Goal: Task Accomplishment & Management: Complete application form

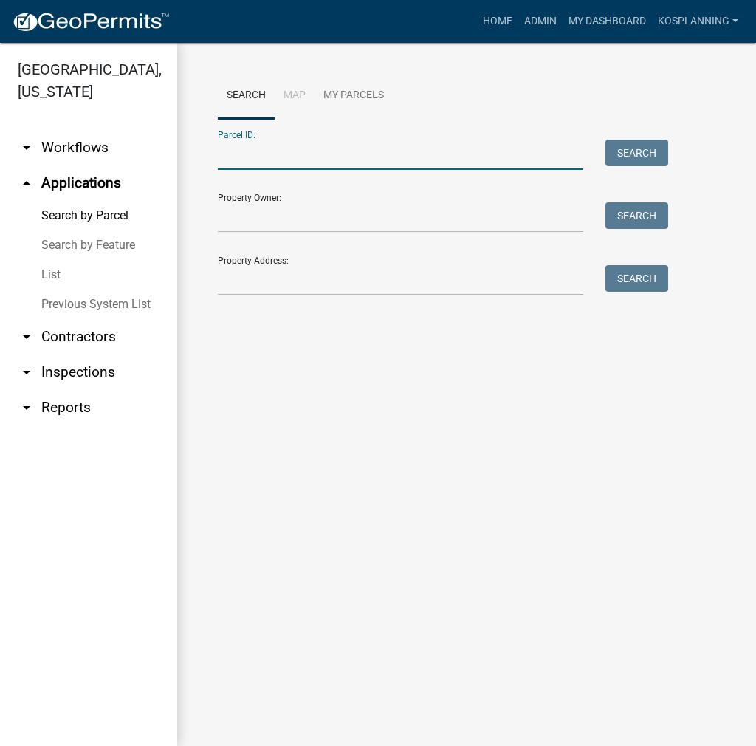
click at [301, 148] on input "Parcel ID:" at bounding box center [401, 155] width 366 height 30
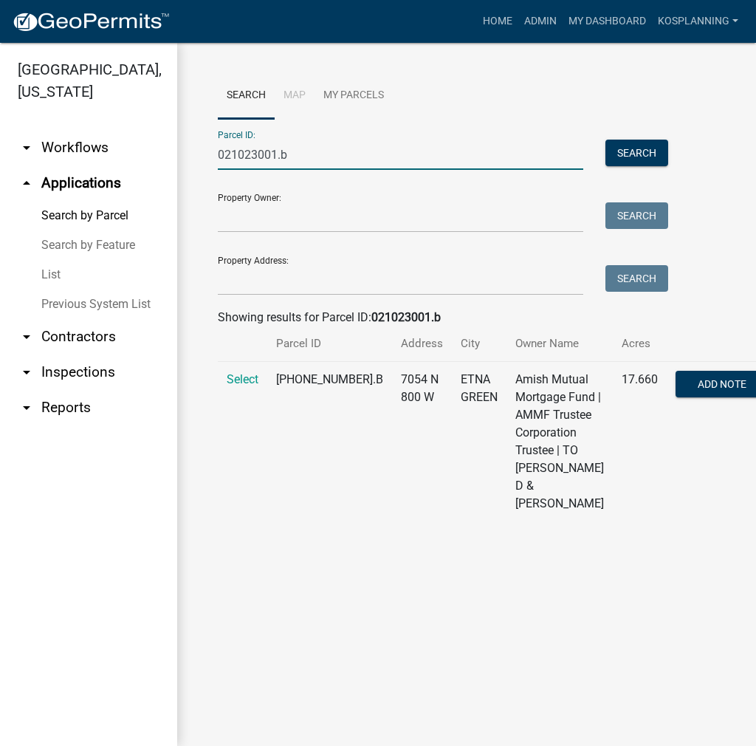
type input "021023001.b"
click at [236, 404] on td "Select" at bounding box center [242, 442] width 49 height 160
click at [244, 386] on span "Select" at bounding box center [243, 379] width 32 height 14
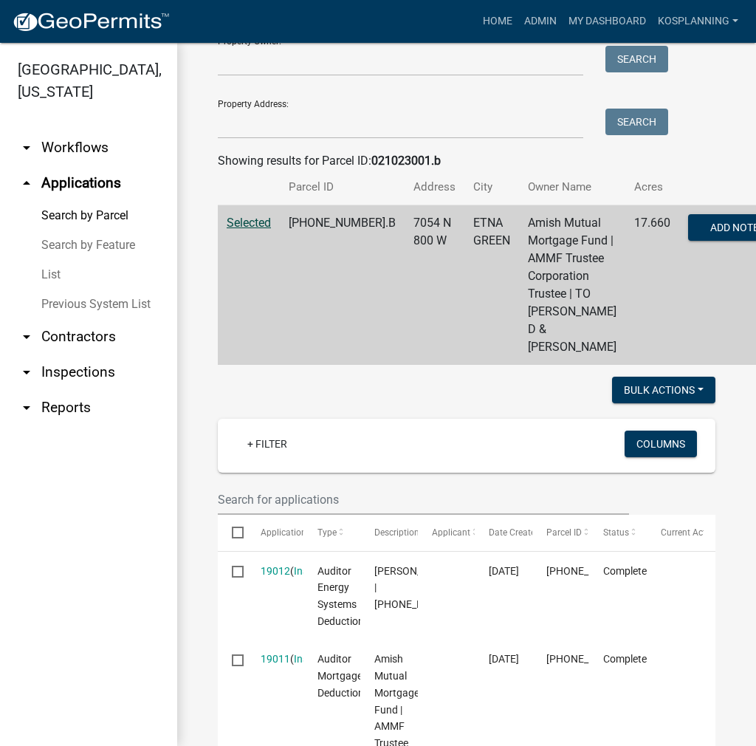
scroll to position [157, 0]
click at [95, 329] on link "arrow_drop_down Contractors" at bounding box center [88, 336] width 177 height 35
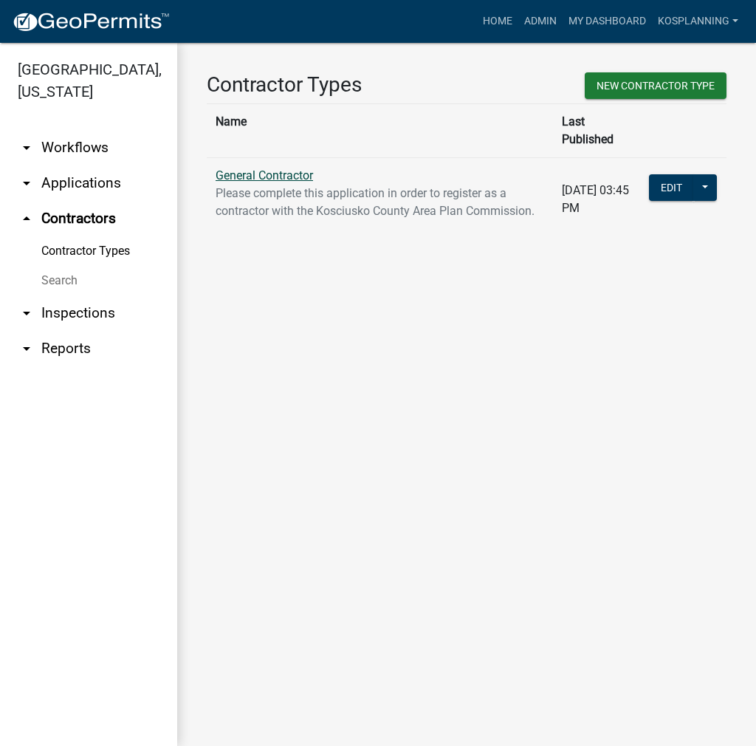
click at [302, 168] on link "General Contractor" at bounding box center [264, 175] width 97 height 14
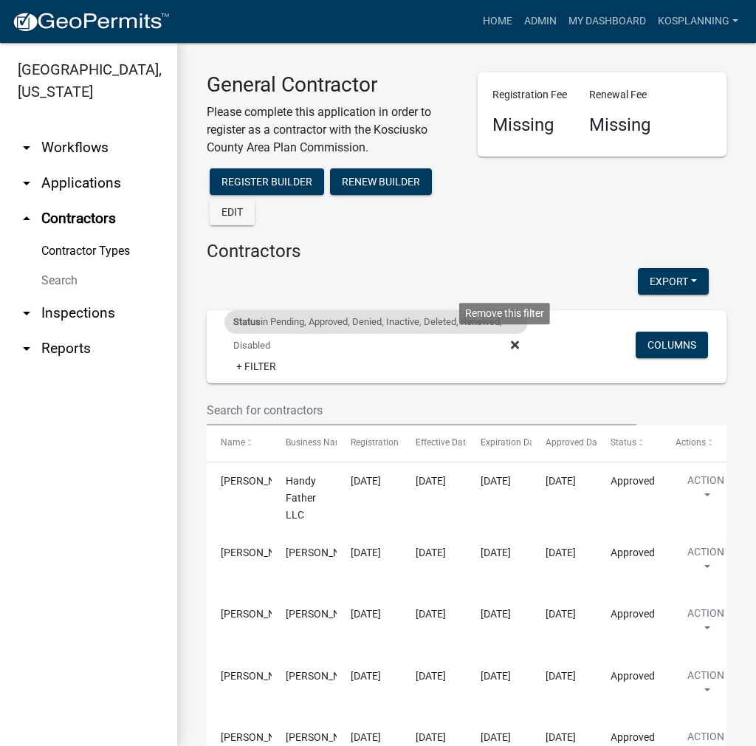
click at [511, 342] on icon at bounding box center [515, 345] width 8 height 8
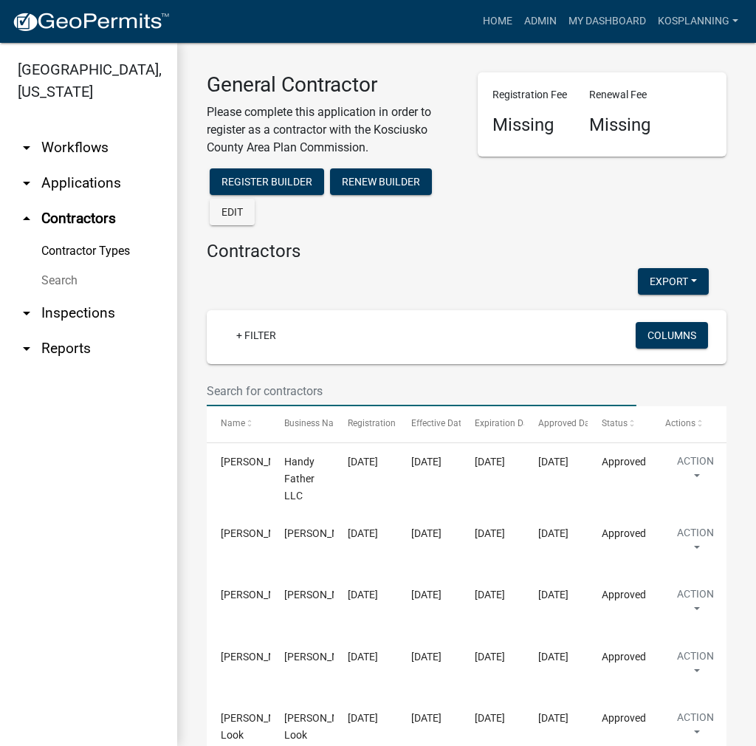
click at [242, 389] on input "text" at bounding box center [422, 391] width 430 height 30
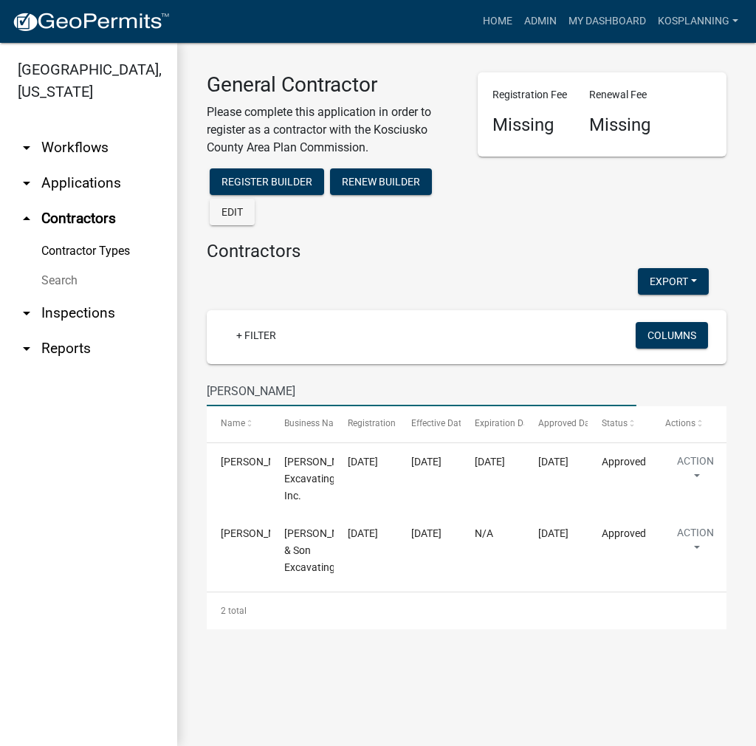
drag, startPoint x: 305, startPoint y: 400, endPoint x: 183, endPoint y: 393, distance: 122.1
click at [183, 393] on div "General Contractor Please complete this application in order to register as a c…" at bounding box center [466, 350] width 579 height 615
type input "D"
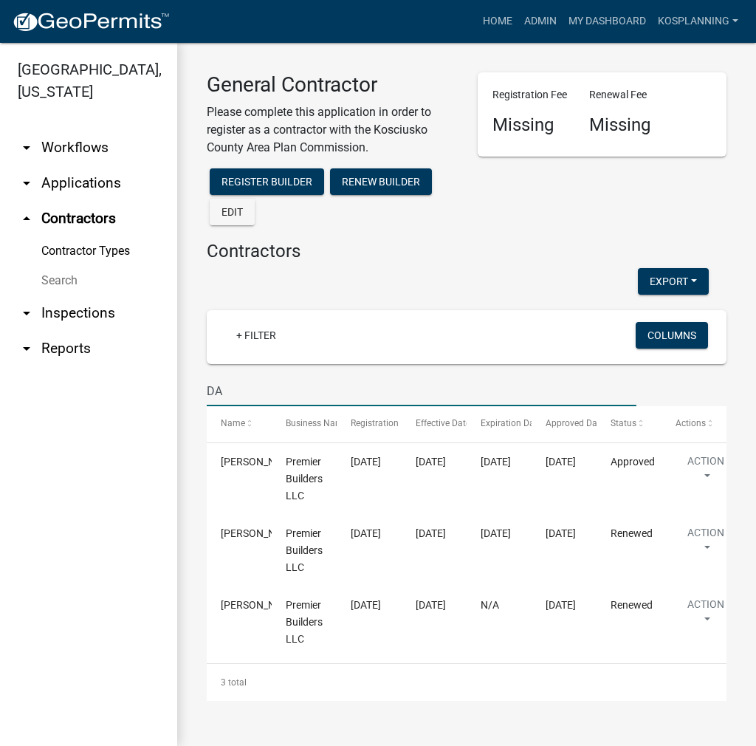
type input "D"
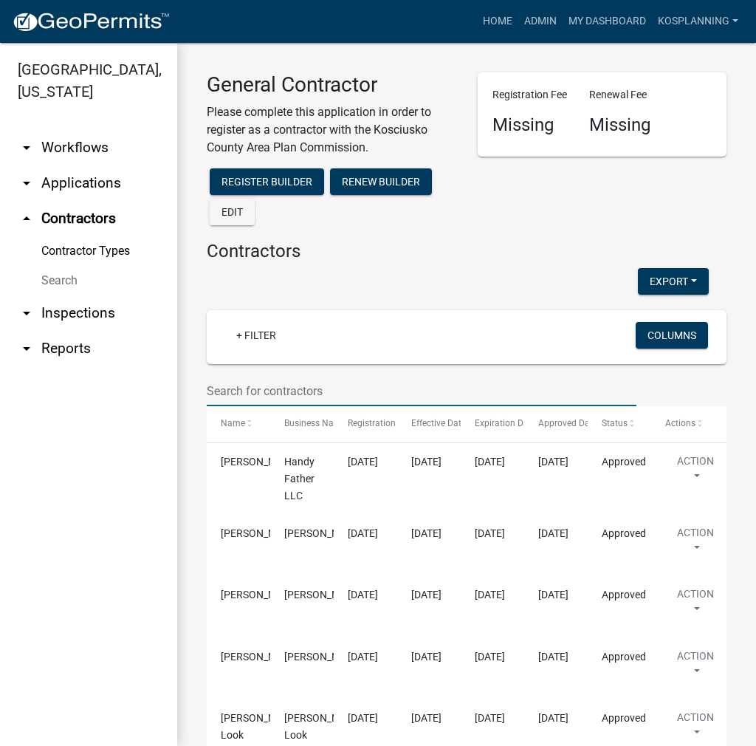
click at [236, 394] on input "text" at bounding box center [422, 391] width 430 height 30
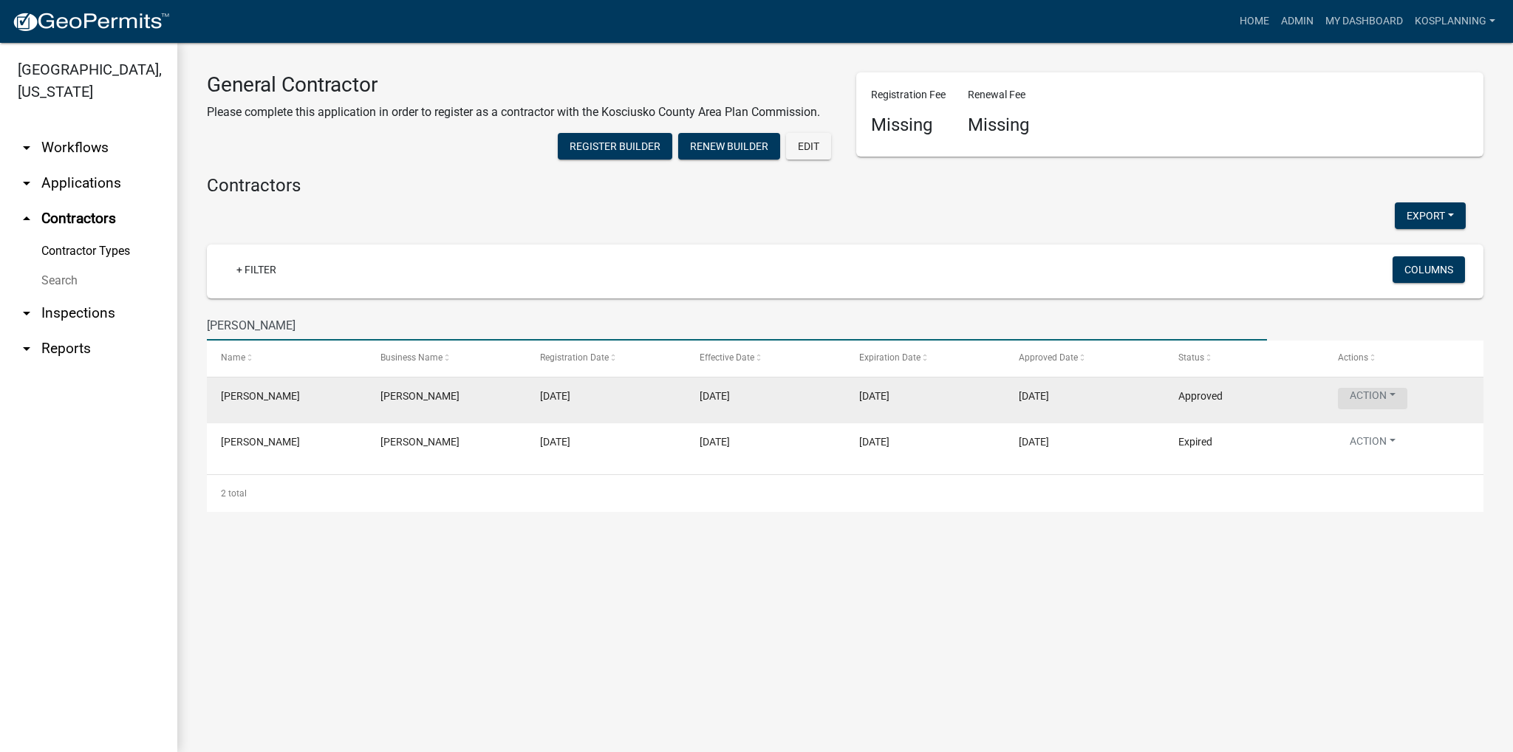
type input "[PERSON_NAME]"
click at [756, 397] on button "Action" at bounding box center [1372, 398] width 69 height 21
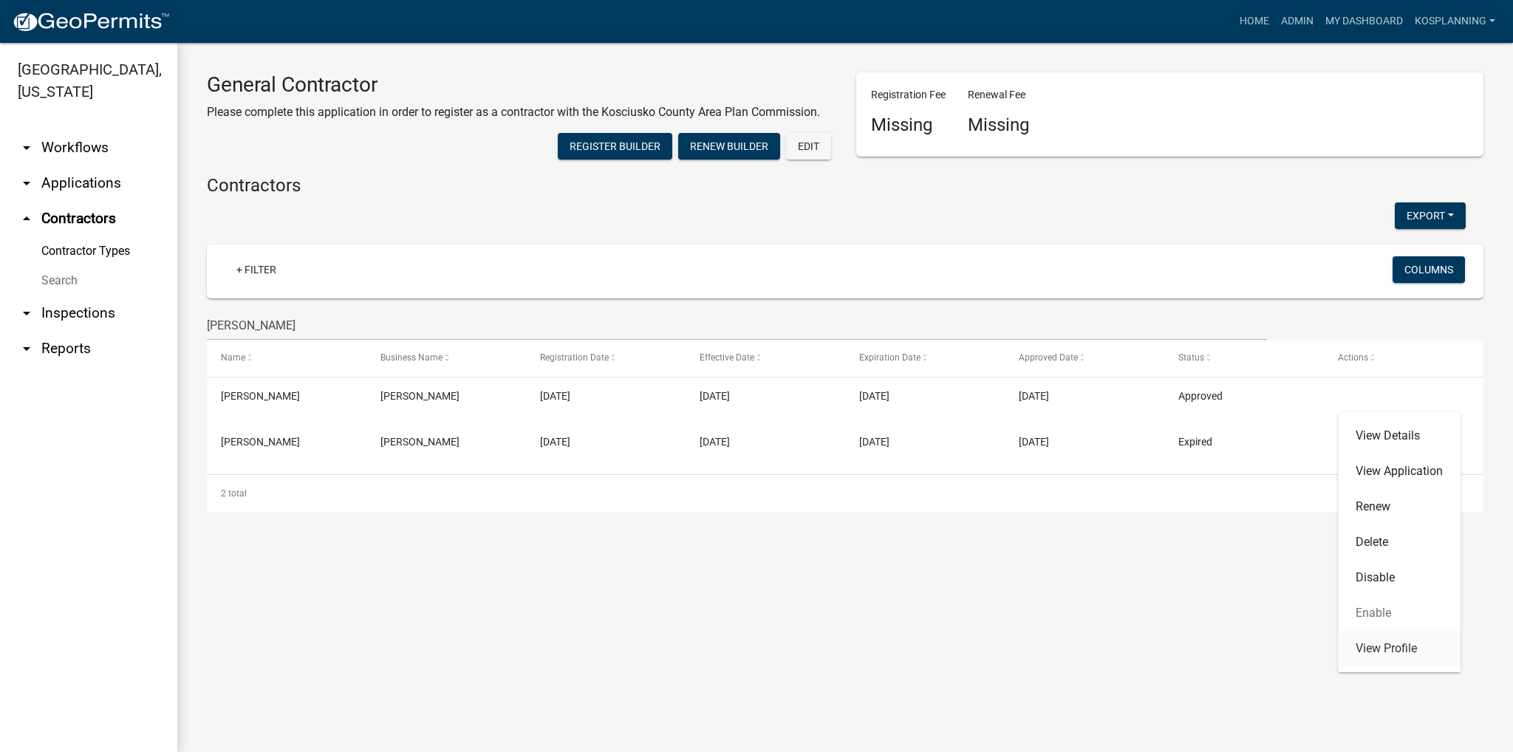
click at [756, 654] on link "View Profile" at bounding box center [1399, 648] width 123 height 35
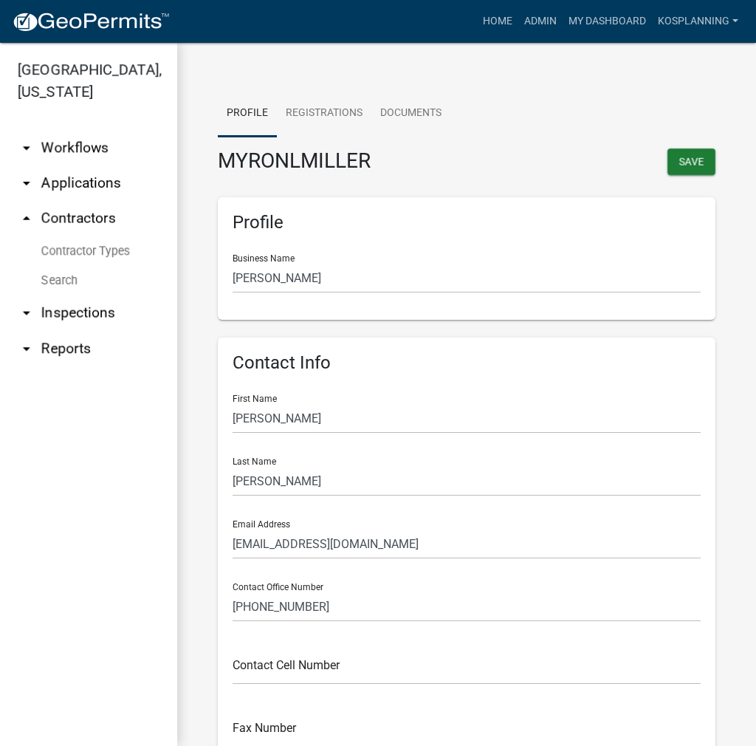
click at [78, 253] on link "Contractor Types" at bounding box center [88, 251] width 177 height 30
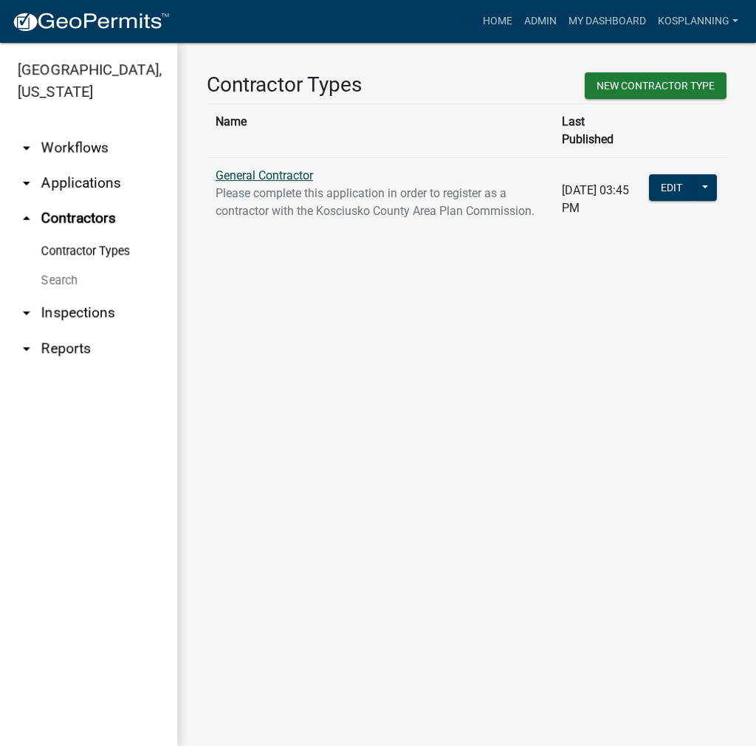
click at [307, 168] on link "General Contractor" at bounding box center [264, 175] width 97 height 14
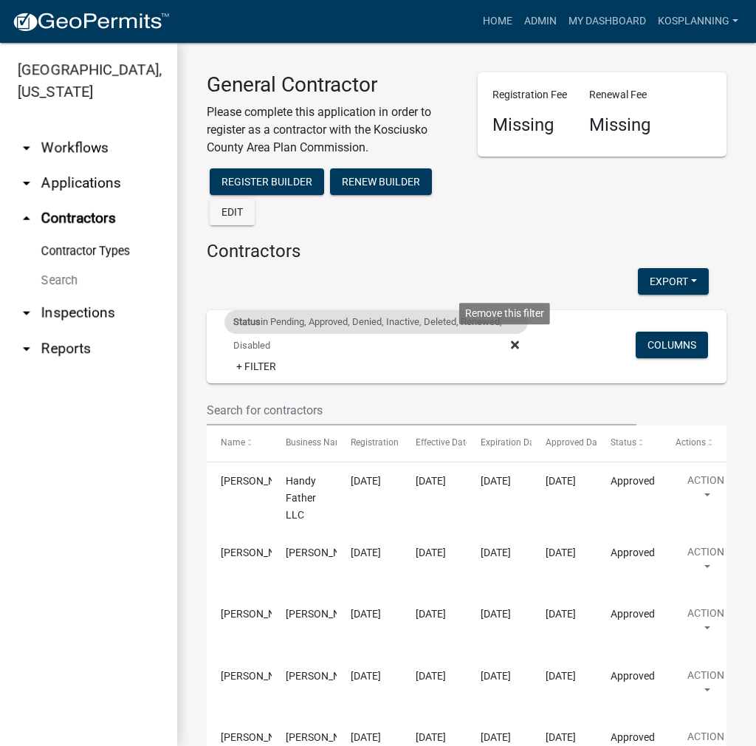
click at [511, 346] on icon at bounding box center [515, 345] width 8 height 12
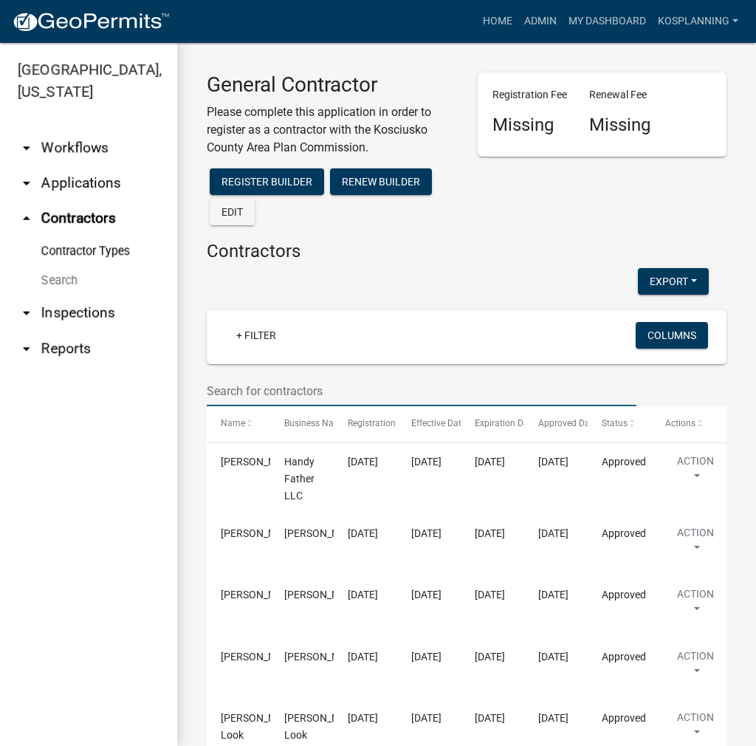
click at [248, 389] on input "text" at bounding box center [422, 391] width 430 height 30
click at [703, 16] on link "kosplanning" at bounding box center [698, 21] width 92 height 28
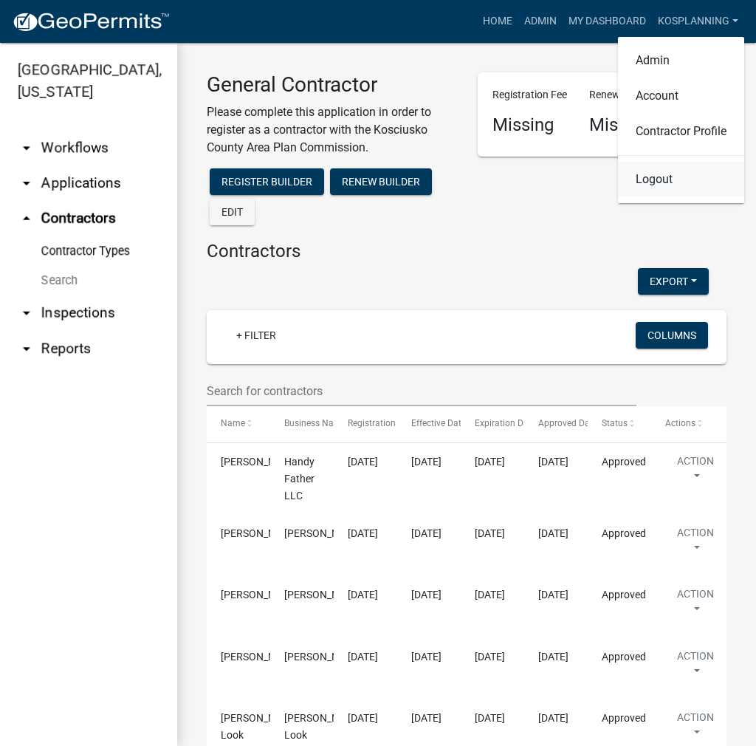
click at [660, 171] on link "Logout" at bounding box center [681, 179] width 126 height 35
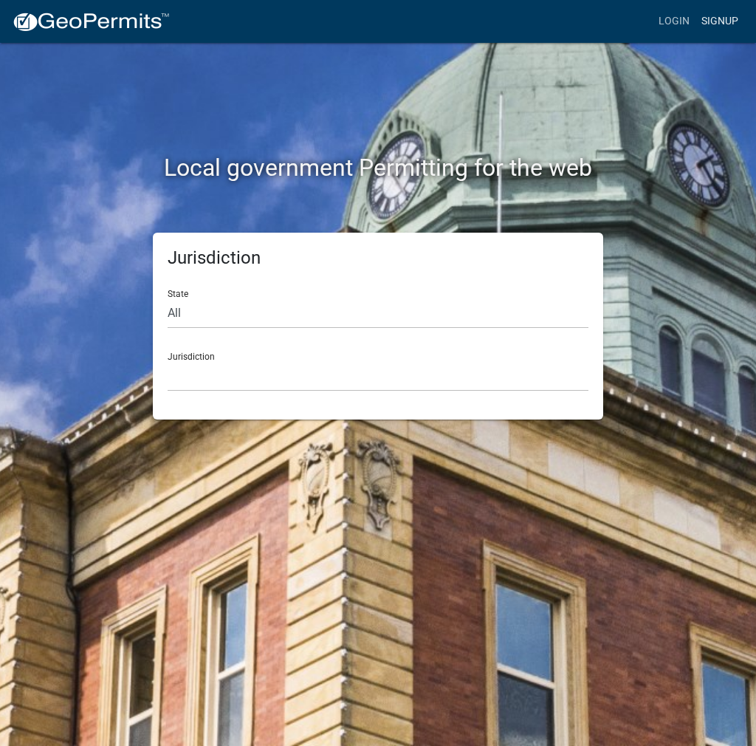
click at [720, 18] on link "Signup" at bounding box center [720, 21] width 49 height 28
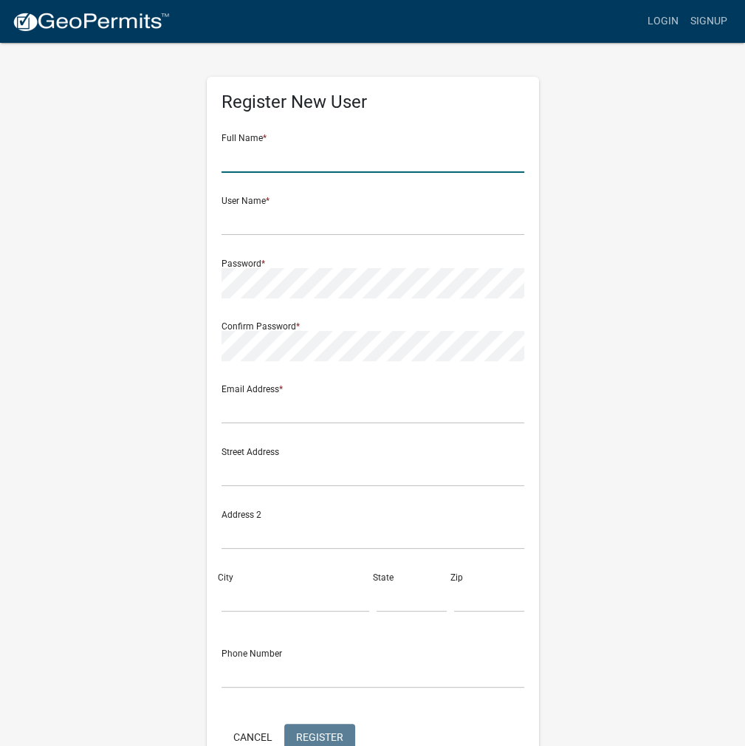
click at [267, 156] on input "text" at bounding box center [373, 158] width 303 height 30
type input "[PERSON_NAME]"
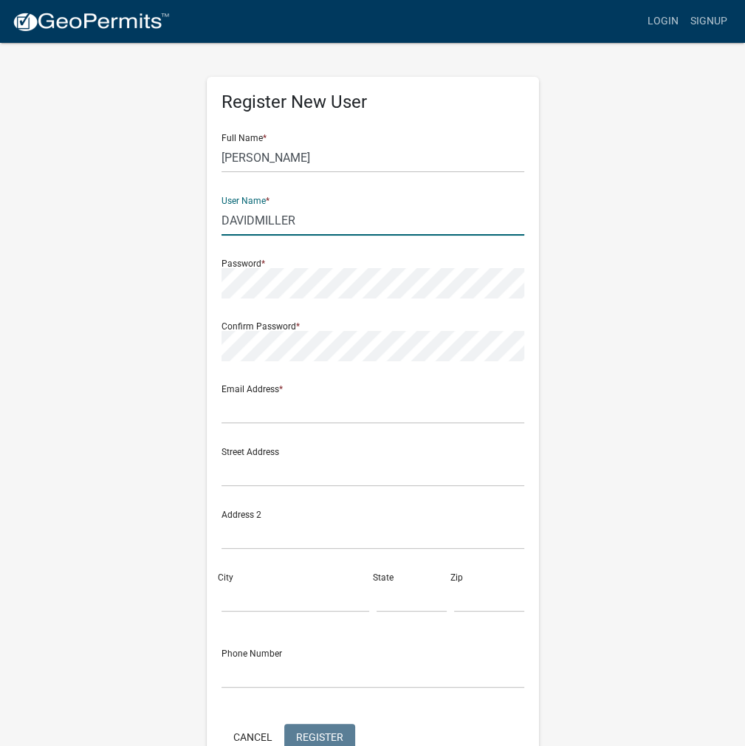
type input "DAVIDMILLER"
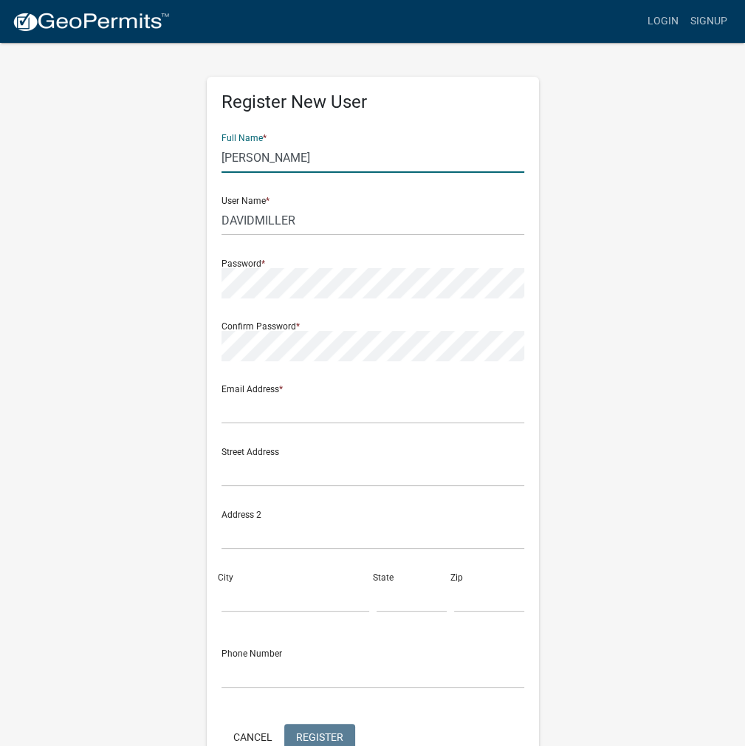
click at [471, 159] on input "[PERSON_NAME]" at bounding box center [373, 158] width 303 height 30
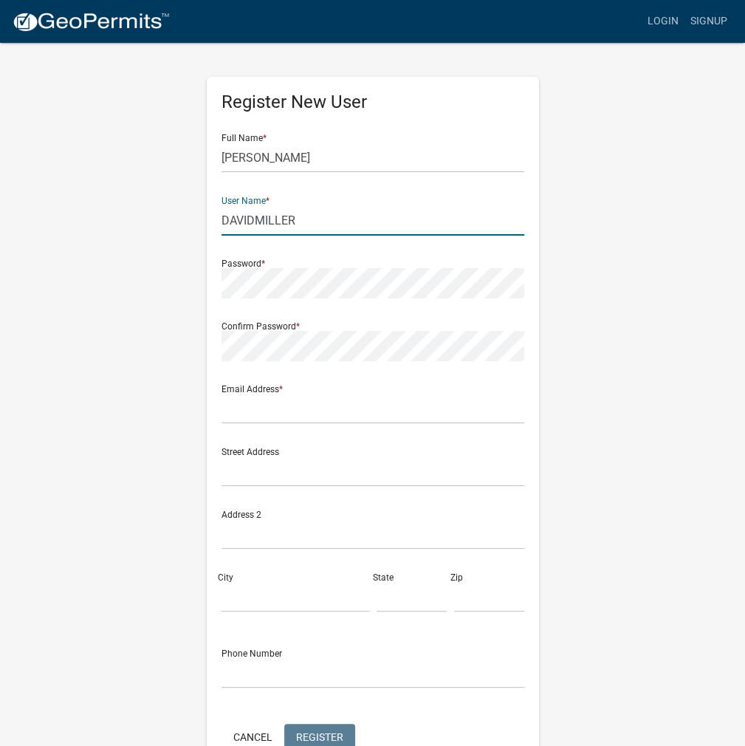
drag, startPoint x: 318, startPoint y: 222, endPoint x: 182, endPoint y: 228, distance: 136.1
click at [182, 228] on div "Register New User Full Name * [PERSON_NAME] User Name * DAVIDMILLER Password * …" at bounding box center [372, 436] width 709 height 790
click at [251, 417] on input "text" at bounding box center [373, 409] width 303 height 30
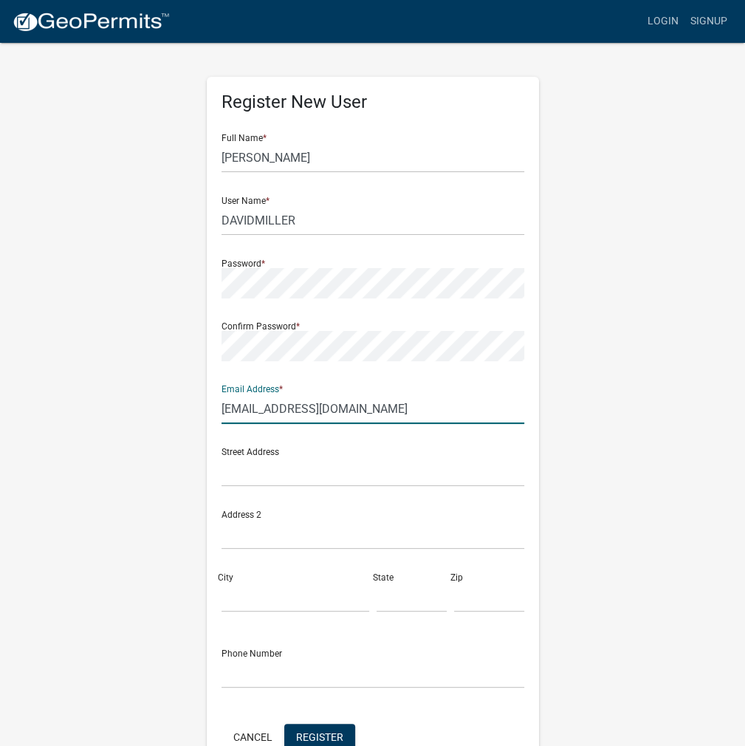
type input "[EMAIL_ADDRESS][DOMAIN_NAME]"
click at [575, 615] on div "Register New User Full Name * [PERSON_NAME] User Name * DAVIDMILLER Password * …" at bounding box center [372, 436] width 709 height 790
click at [321, 728] on button "Register" at bounding box center [319, 737] width 71 height 27
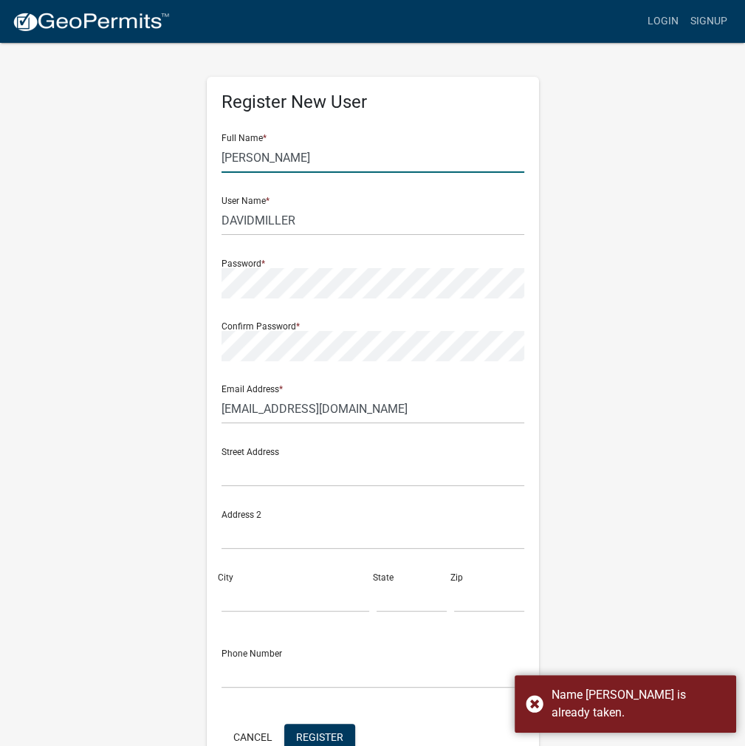
click at [254, 156] on input "[PERSON_NAME]" at bounding box center [373, 158] width 303 height 30
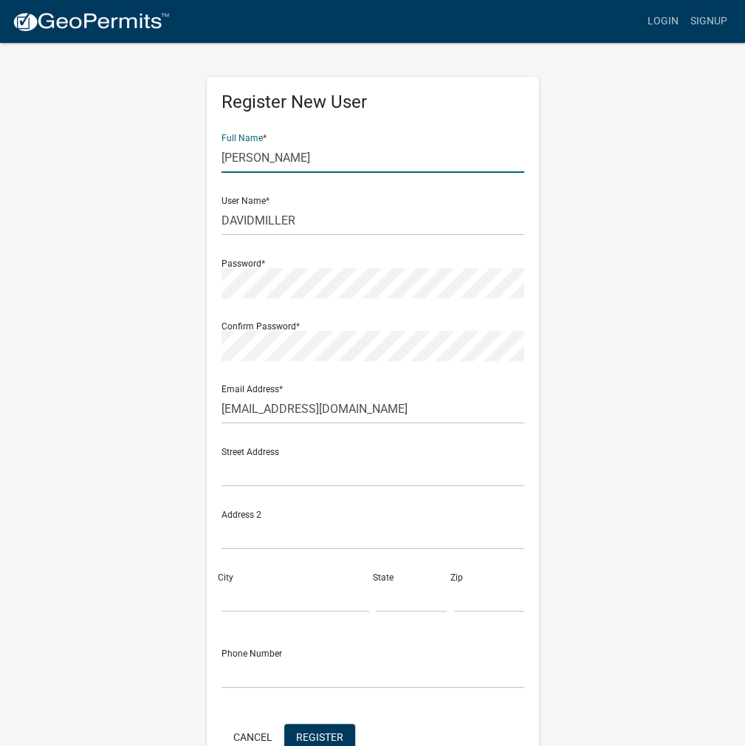
type input "[PERSON_NAME]"
click at [254, 216] on input "DAVIDMILLER" at bounding box center [373, 220] width 303 height 30
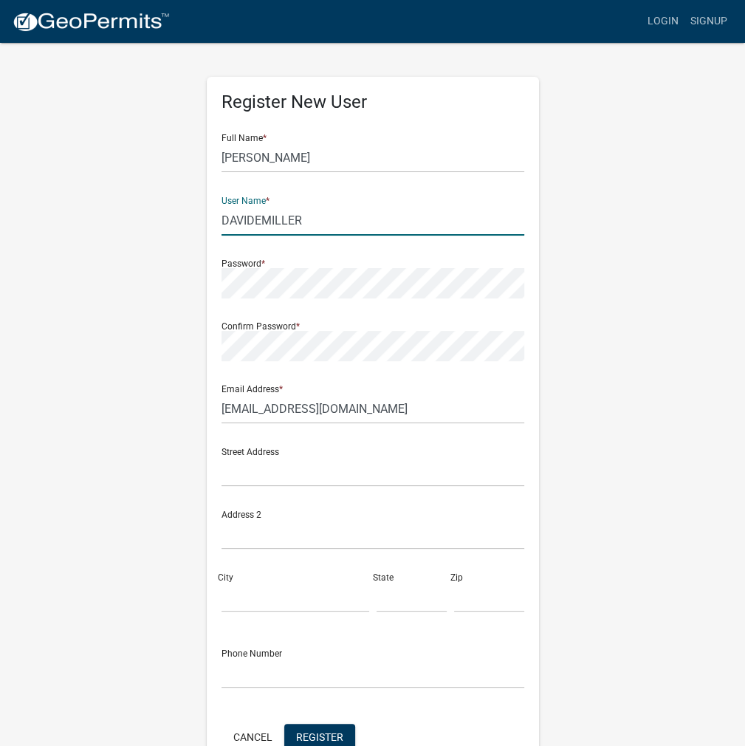
drag, startPoint x: 327, startPoint y: 223, endPoint x: 162, endPoint y: 216, distance: 164.8
click at [162, 216] on div "Register New User Full Name * [PERSON_NAME] User Name * [PERSON_NAME] Password …" at bounding box center [372, 436] width 709 height 790
type input "DAVIDEMILLER"
click at [172, 276] on div "Register New User Full Name * [PERSON_NAME] User Name * [PERSON_NAME] Password …" at bounding box center [372, 436] width 709 height 790
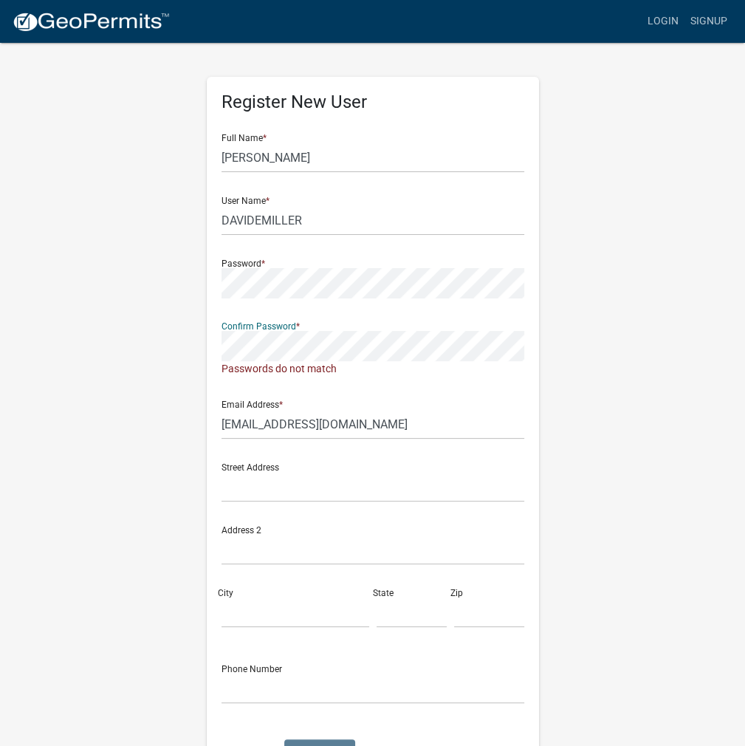
click at [188, 343] on div "Register New User Full Name * [PERSON_NAME] User Name * [PERSON_NAME] Password …" at bounding box center [372, 444] width 709 height 806
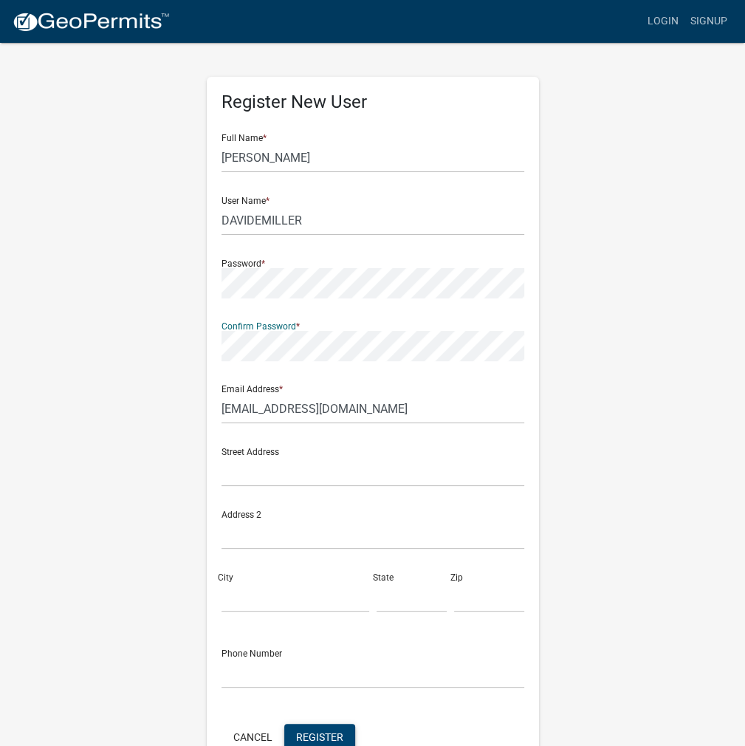
click at [331, 736] on span "Register" at bounding box center [319, 736] width 47 height 12
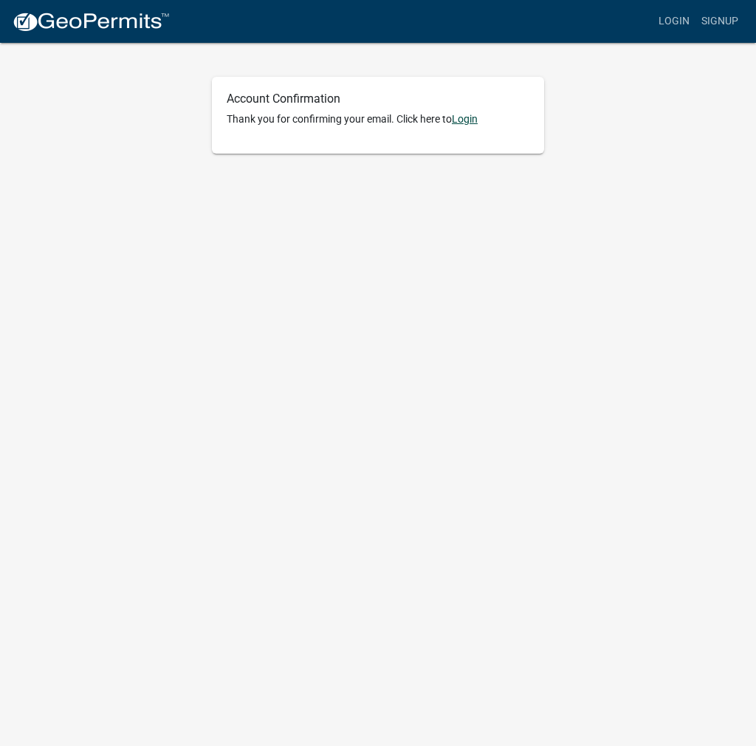
click at [478, 120] on link "Login" at bounding box center [465, 119] width 26 height 12
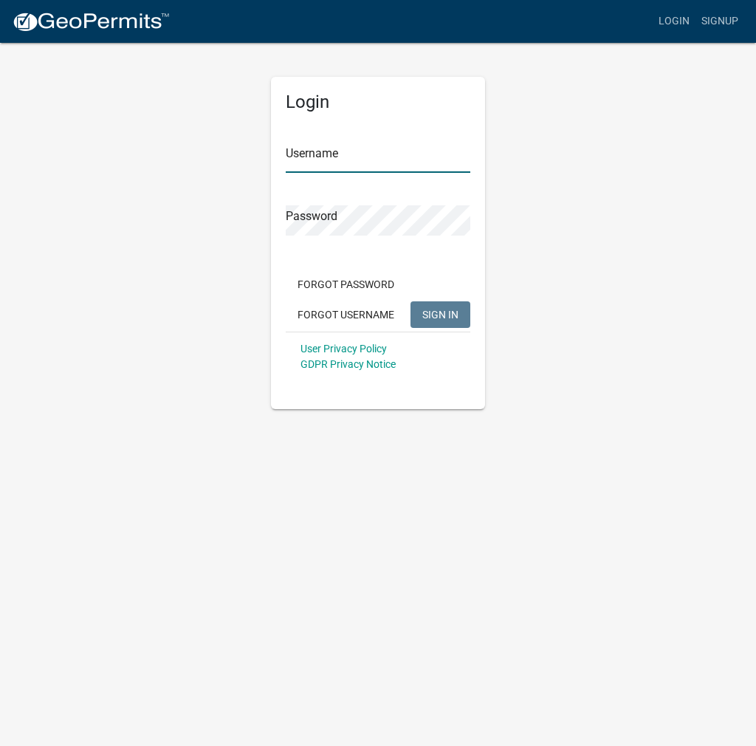
click at [352, 165] on input "Username" at bounding box center [378, 158] width 185 height 30
paste input "DAVIDEMILLER"
type input "DAVIDEMILLER"
click at [341, 208] on div "Password" at bounding box center [378, 210] width 185 height 51
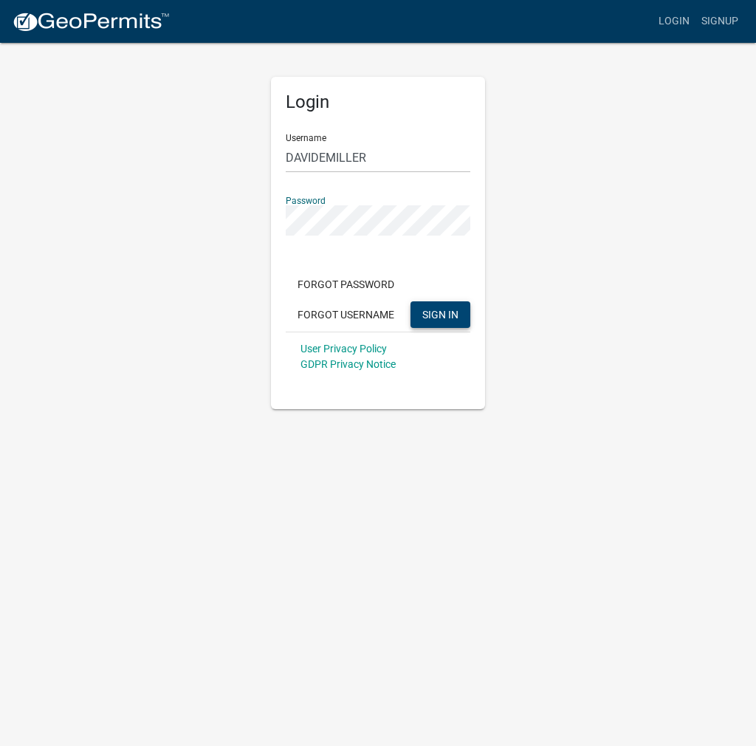
click at [428, 308] on span "SIGN IN" at bounding box center [440, 314] width 36 height 12
